Goal: Navigation & Orientation: Find specific page/section

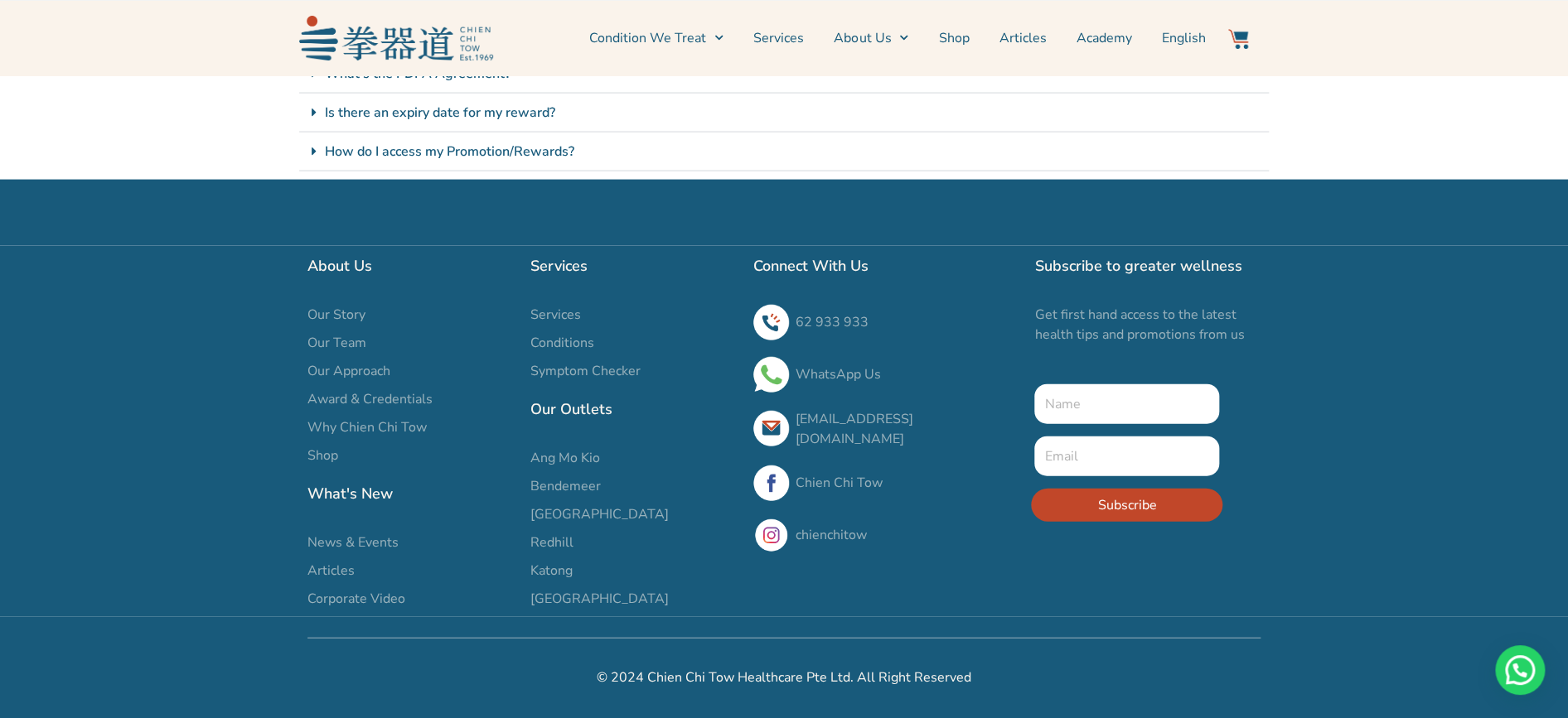
scroll to position [1905, 0]
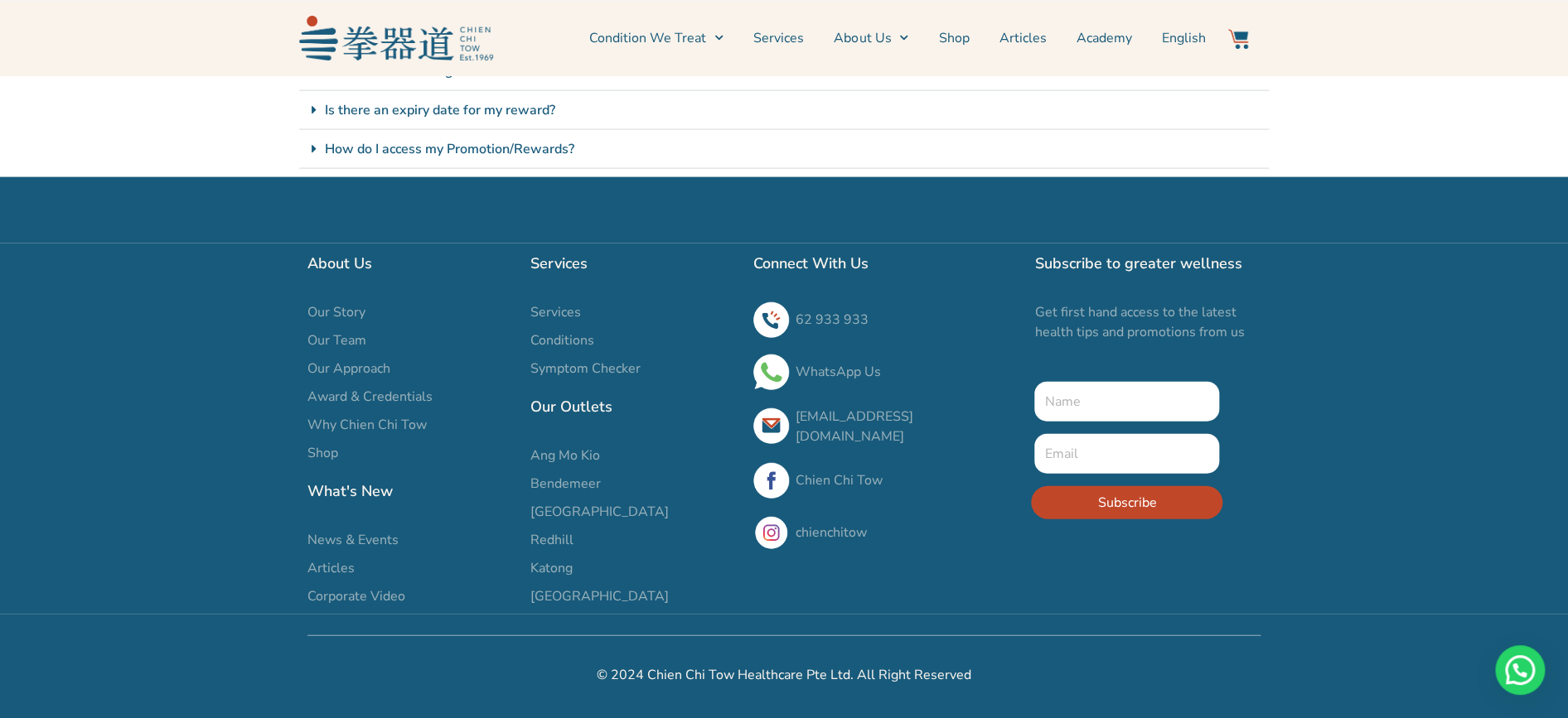
click at [344, 312] on span "Our Story" at bounding box center [336, 312] width 58 height 20
click at [340, 307] on span "Our Story" at bounding box center [336, 312] width 58 height 20
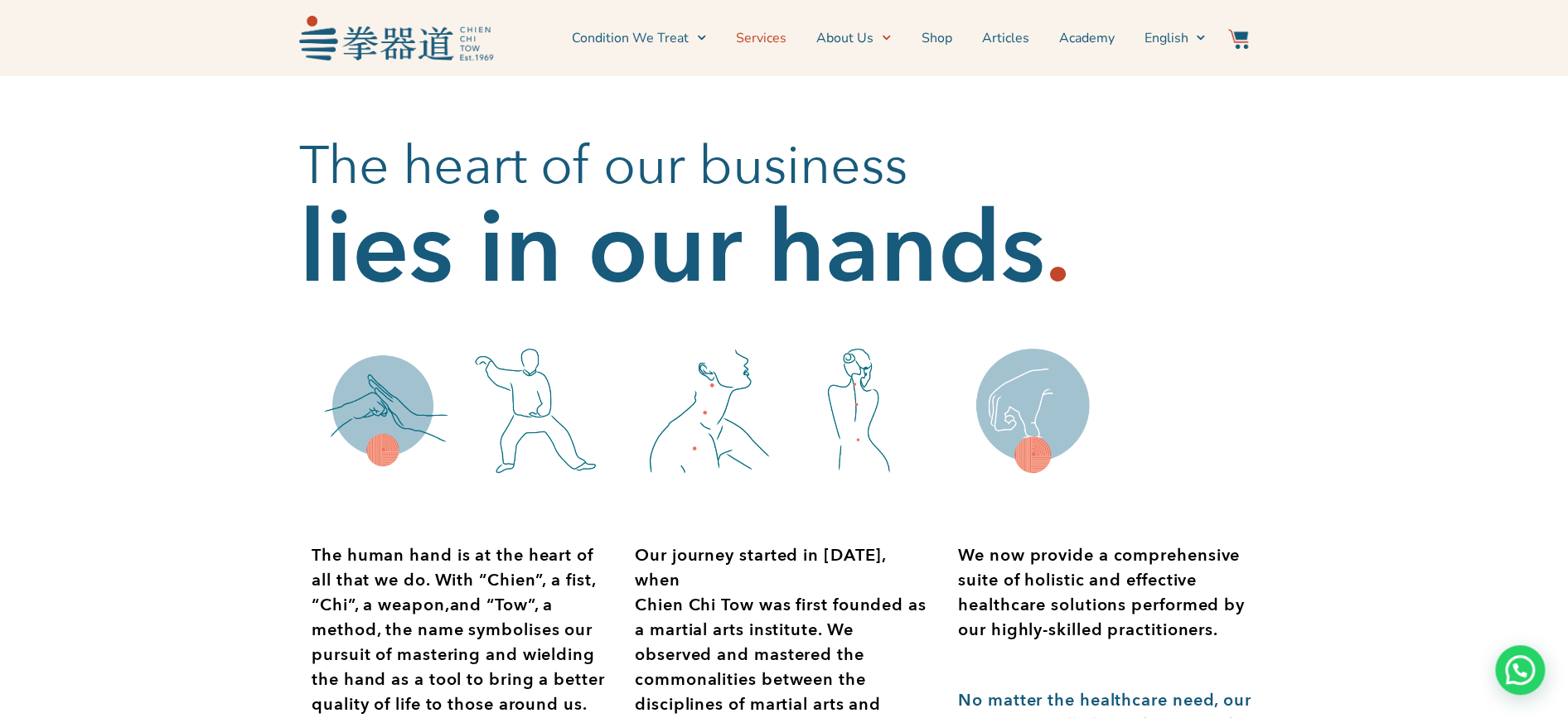
click at [766, 36] on link "Services" at bounding box center [760, 38] width 50 height 42
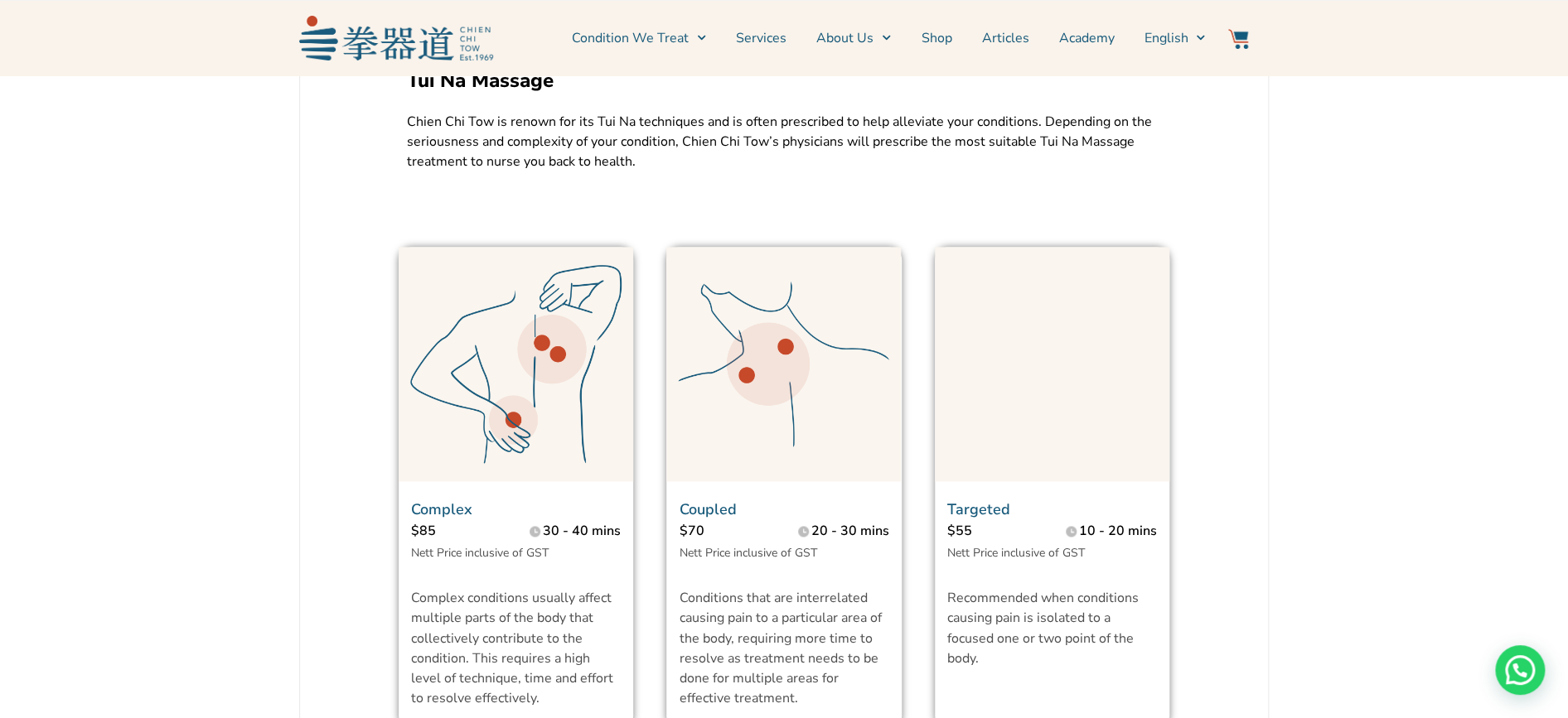
scroll to position [1214, 0]
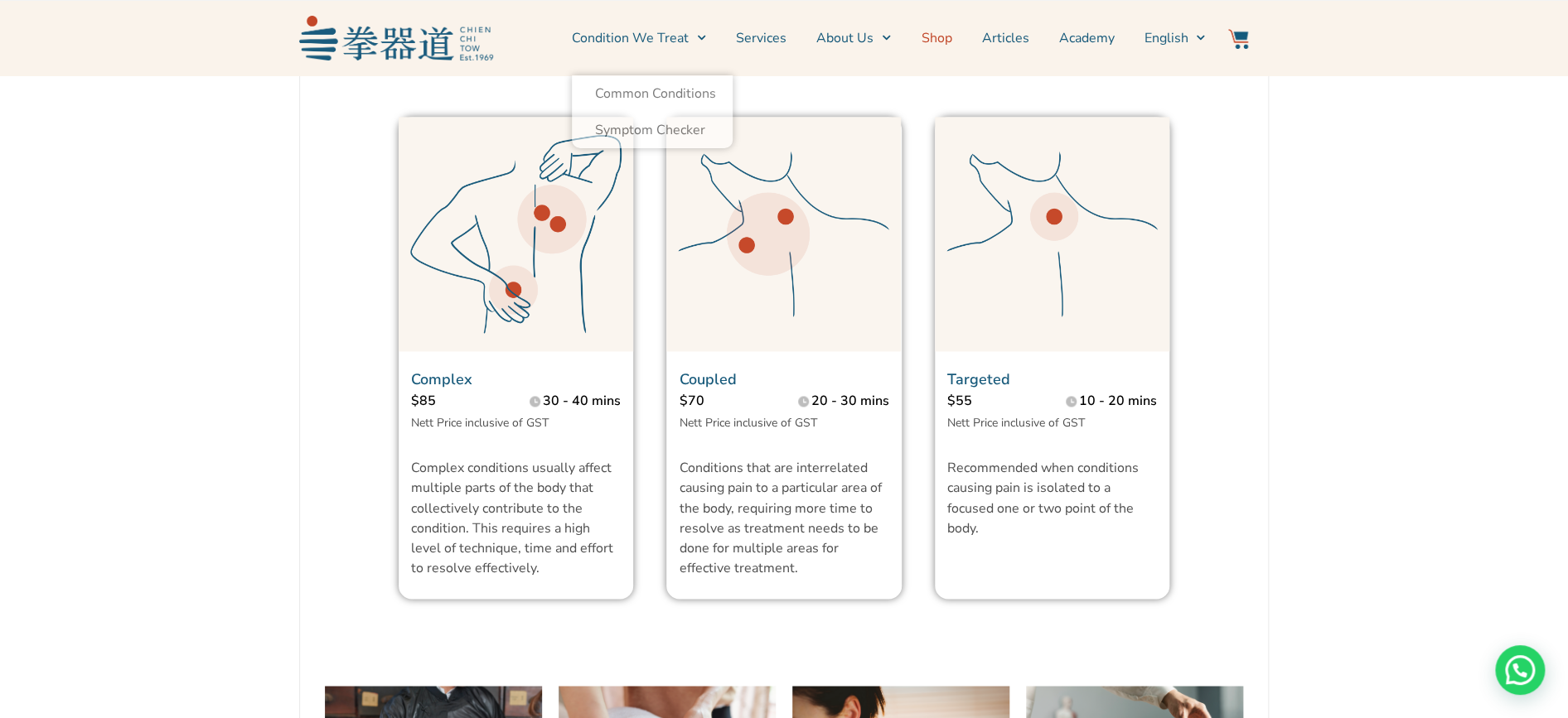
click at [945, 34] on link "Shop" at bounding box center [936, 38] width 31 height 42
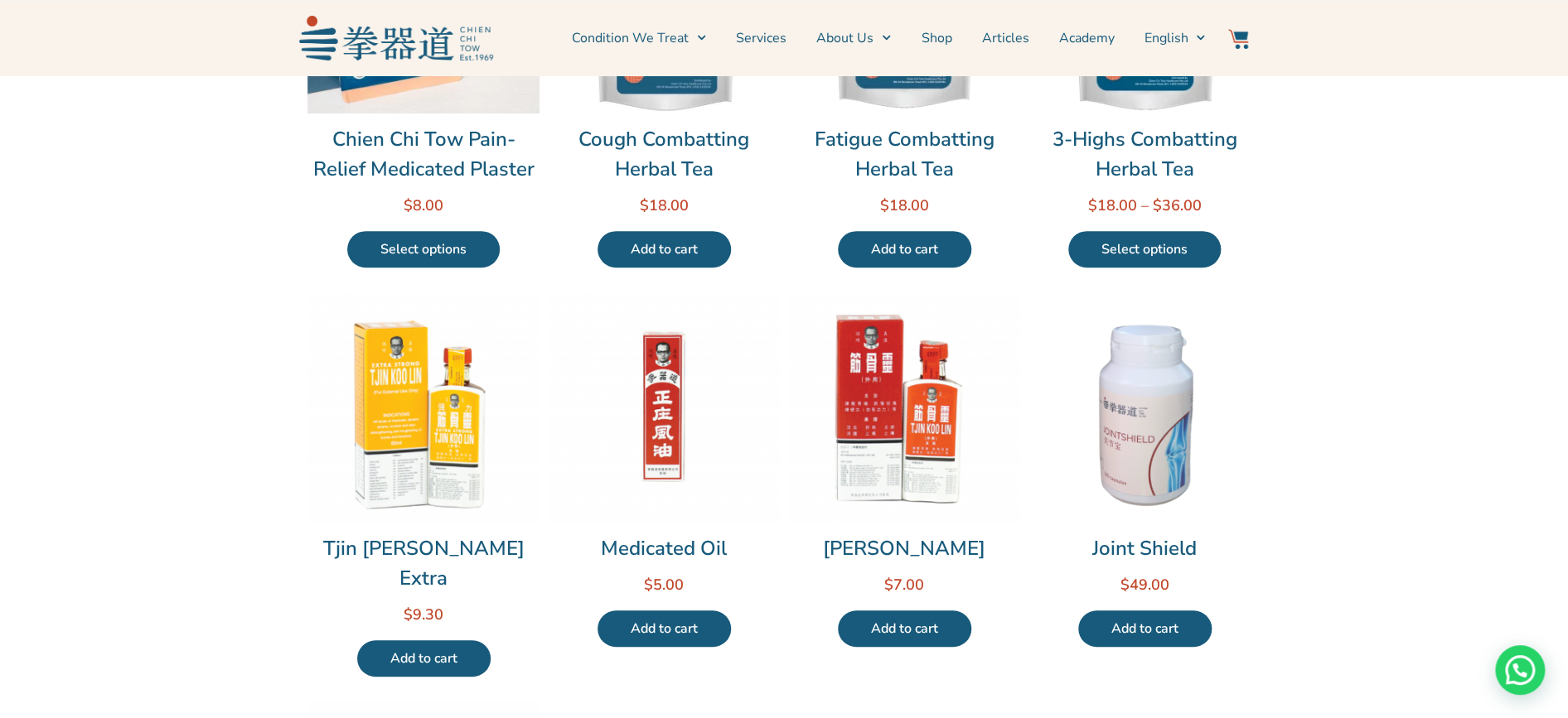
scroll to position [110, 0]
